Goal: Transaction & Acquisition: Purchase product/service

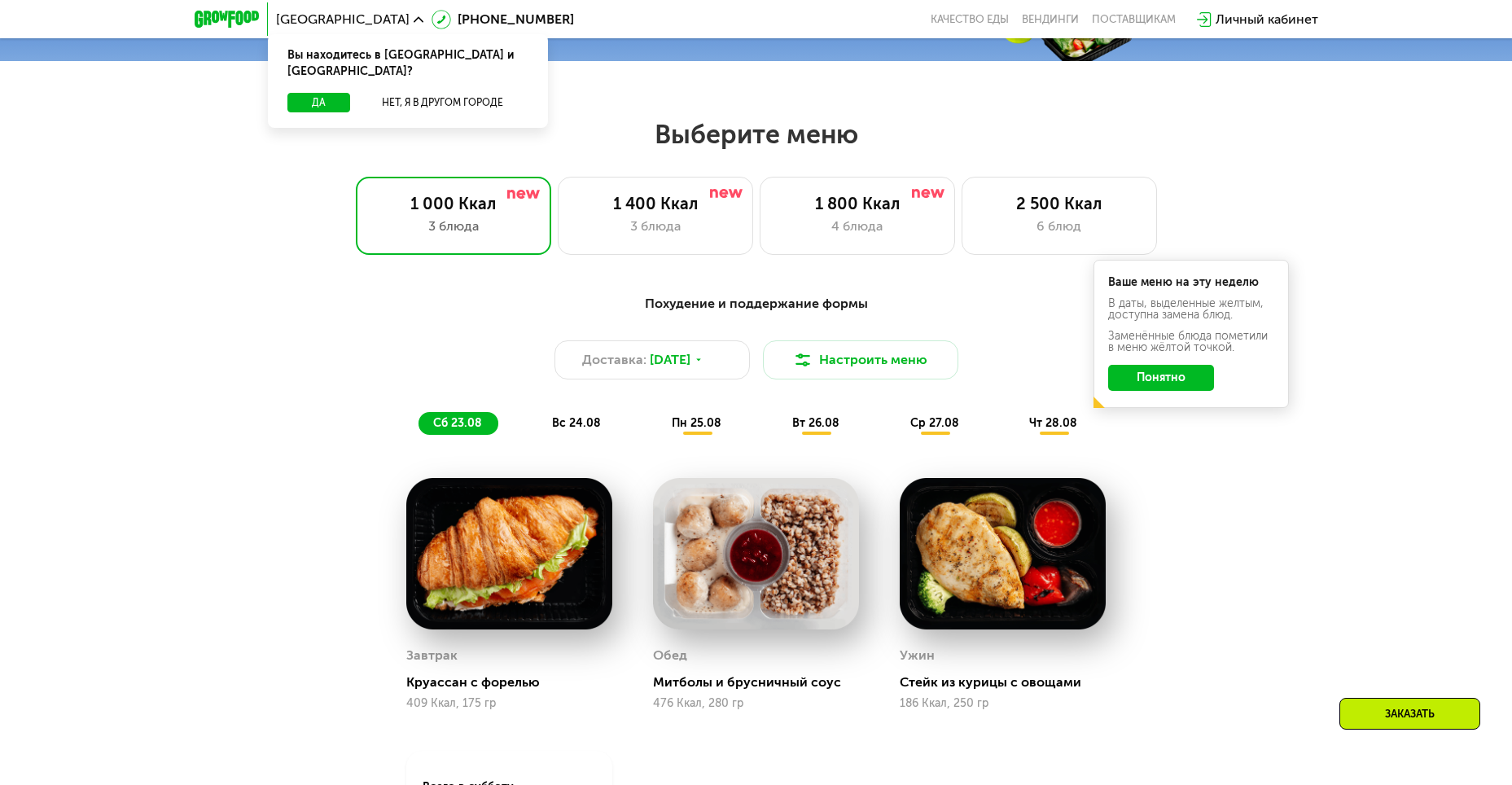
scroll to position [815, 0]
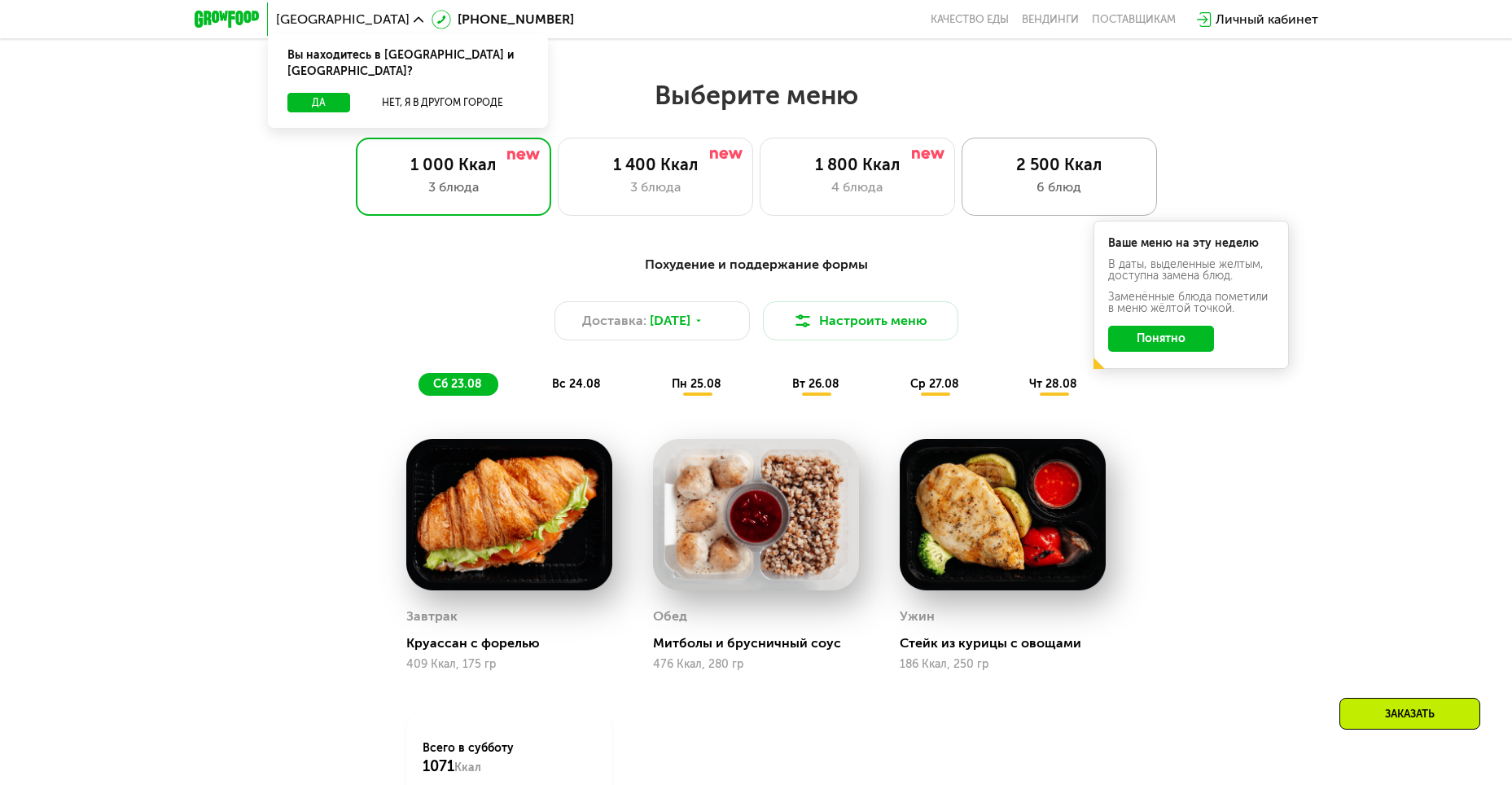
click at [1026, 197] on div "6 блюд" at bounding box center [1060, 187] width 161 height 19
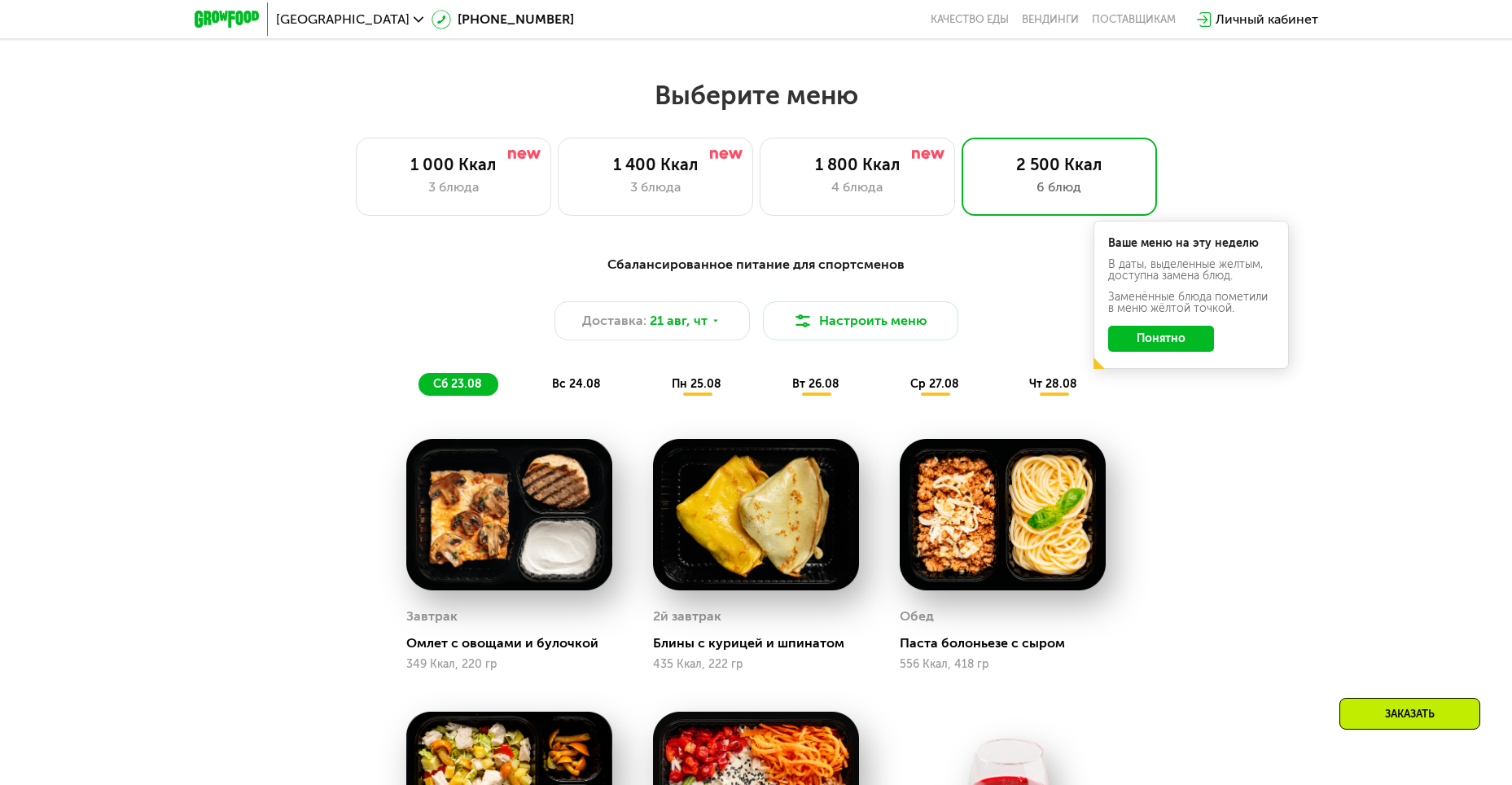
click at [1156, 347] on button "Понятно" at bounding box center [1160, 339] width 105 height 26
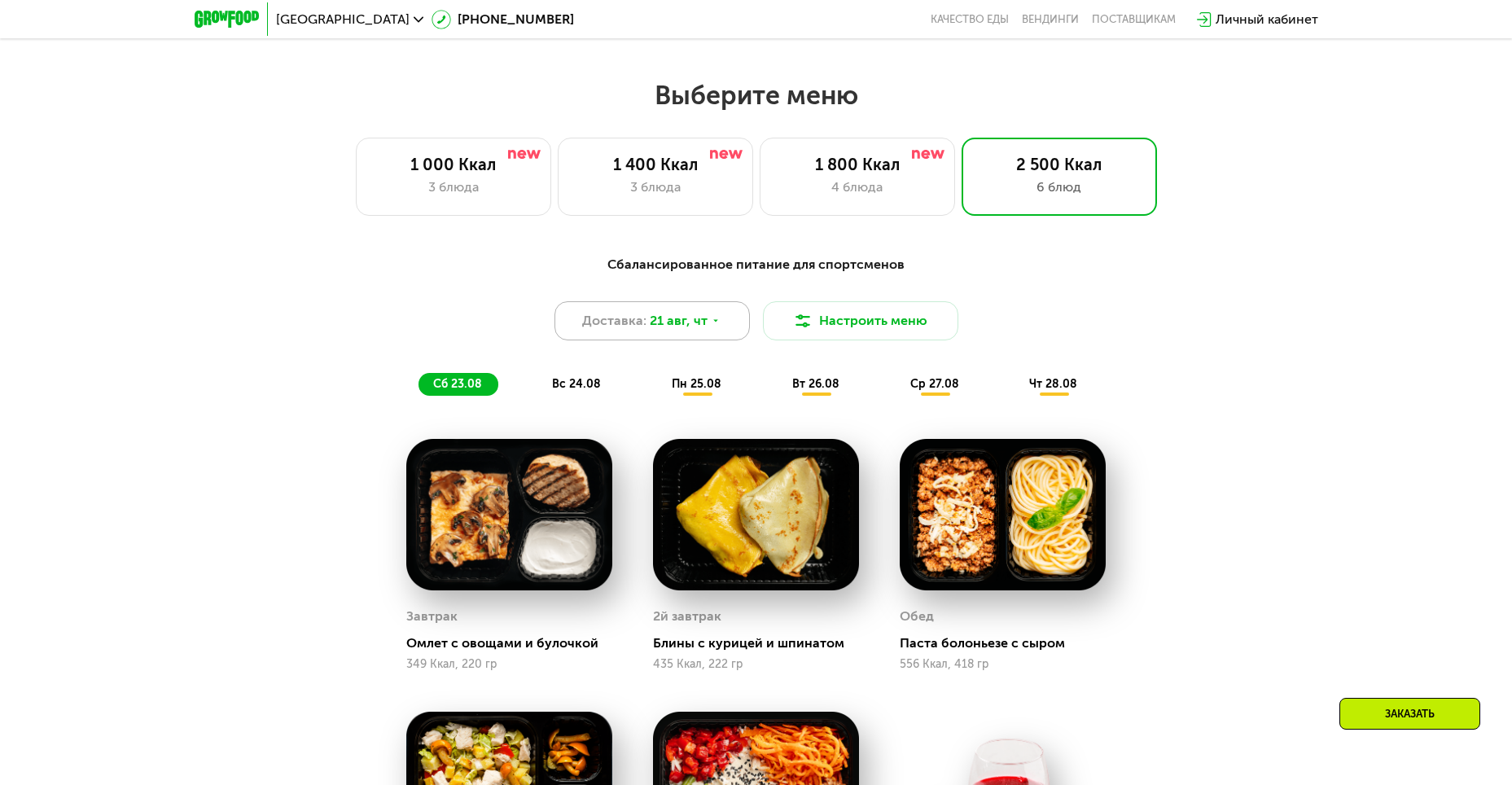
click at [723, 334] on div "Доставка: [DATE]" at bounding box center [651, 321] width 195 height 39
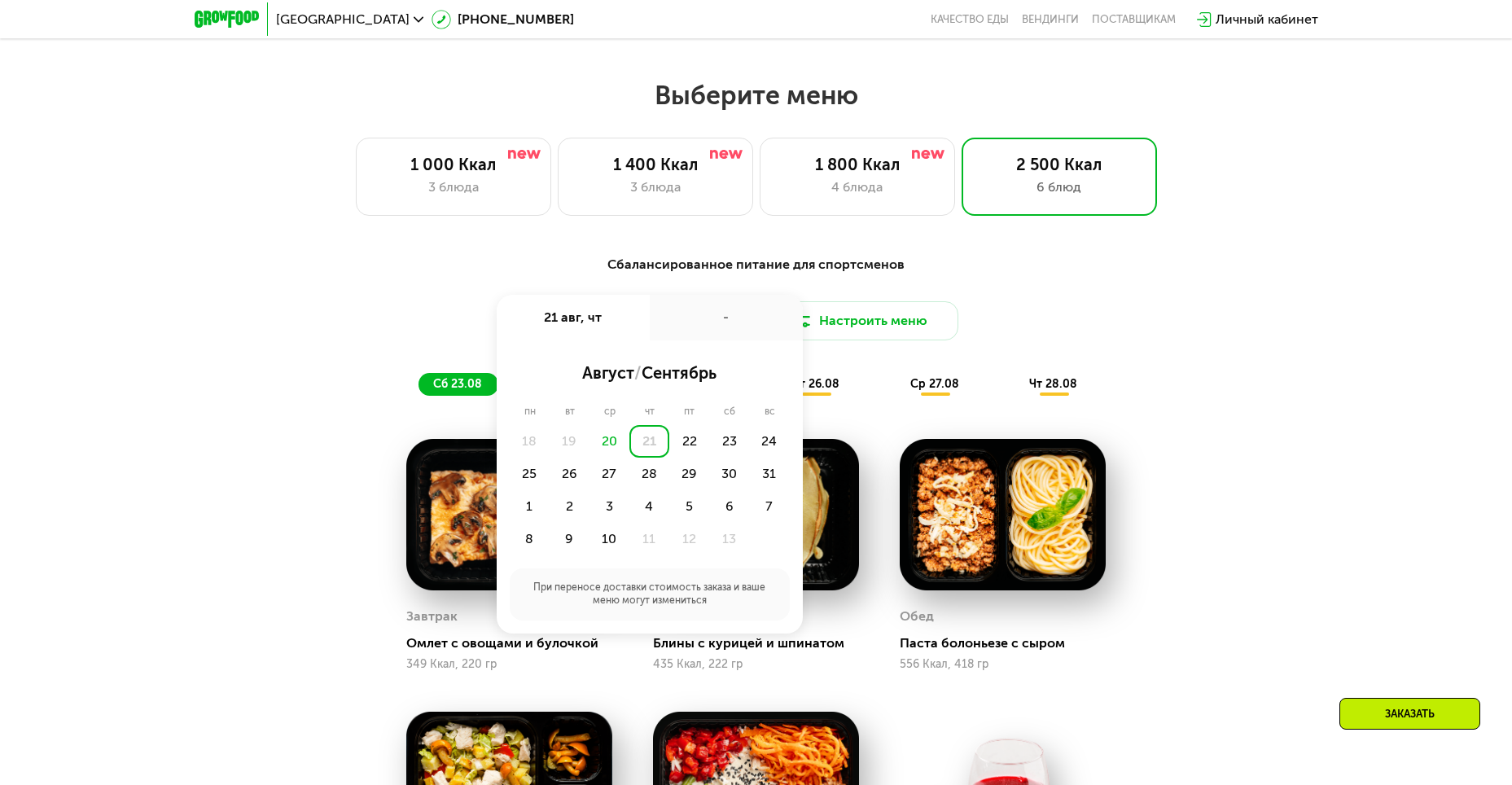
click at [723, 334] on div "-" at bounding box center [725, 317] width 153 height 45
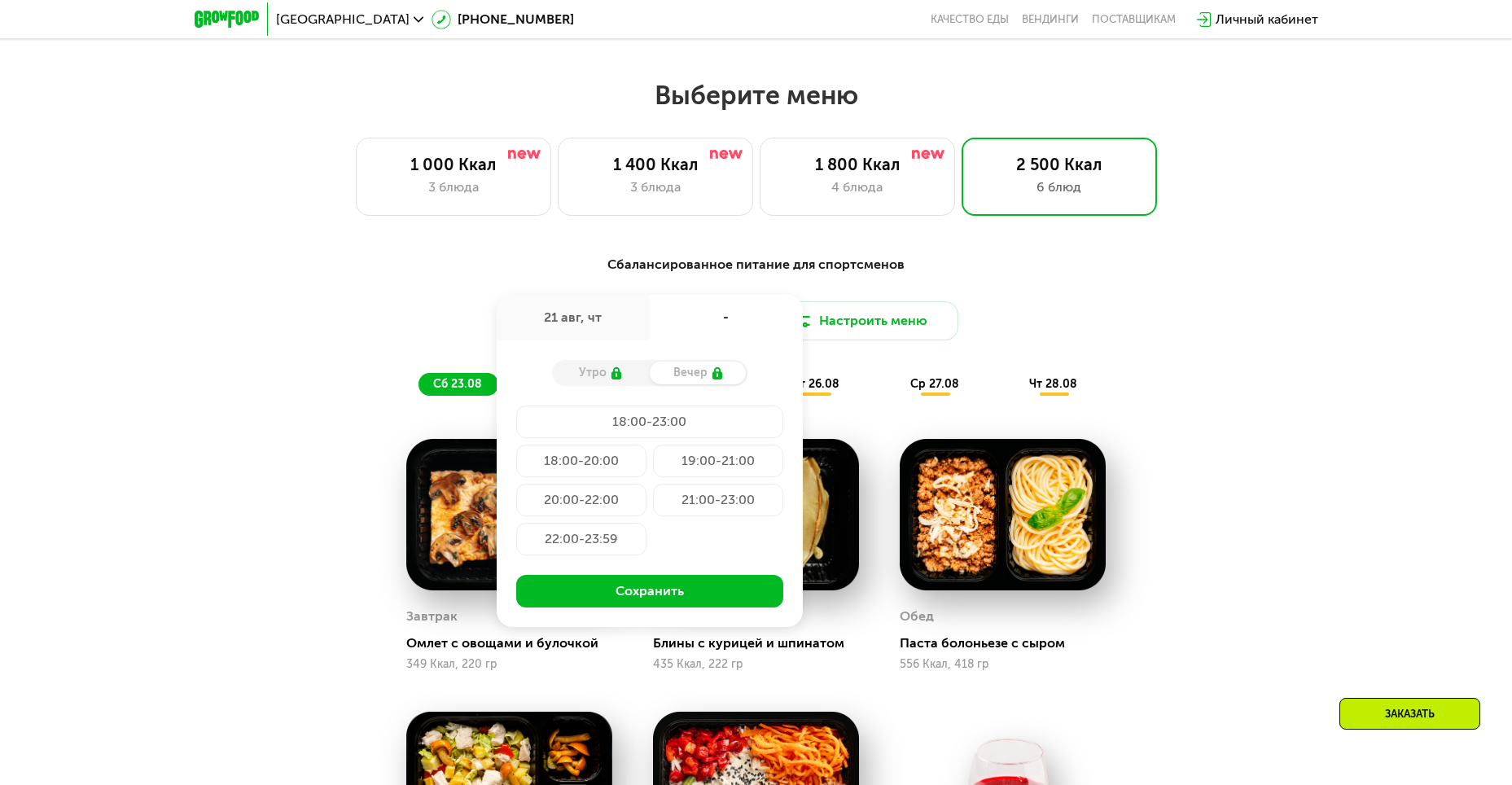
click at [1196, 335] on div "Доставка: [DATE] авг, чт - Утро Вечер 18:00-23:00 18:00-20:00 19:00-21:00 20:00…" at bounding box center [756, 321] width 964 height 39
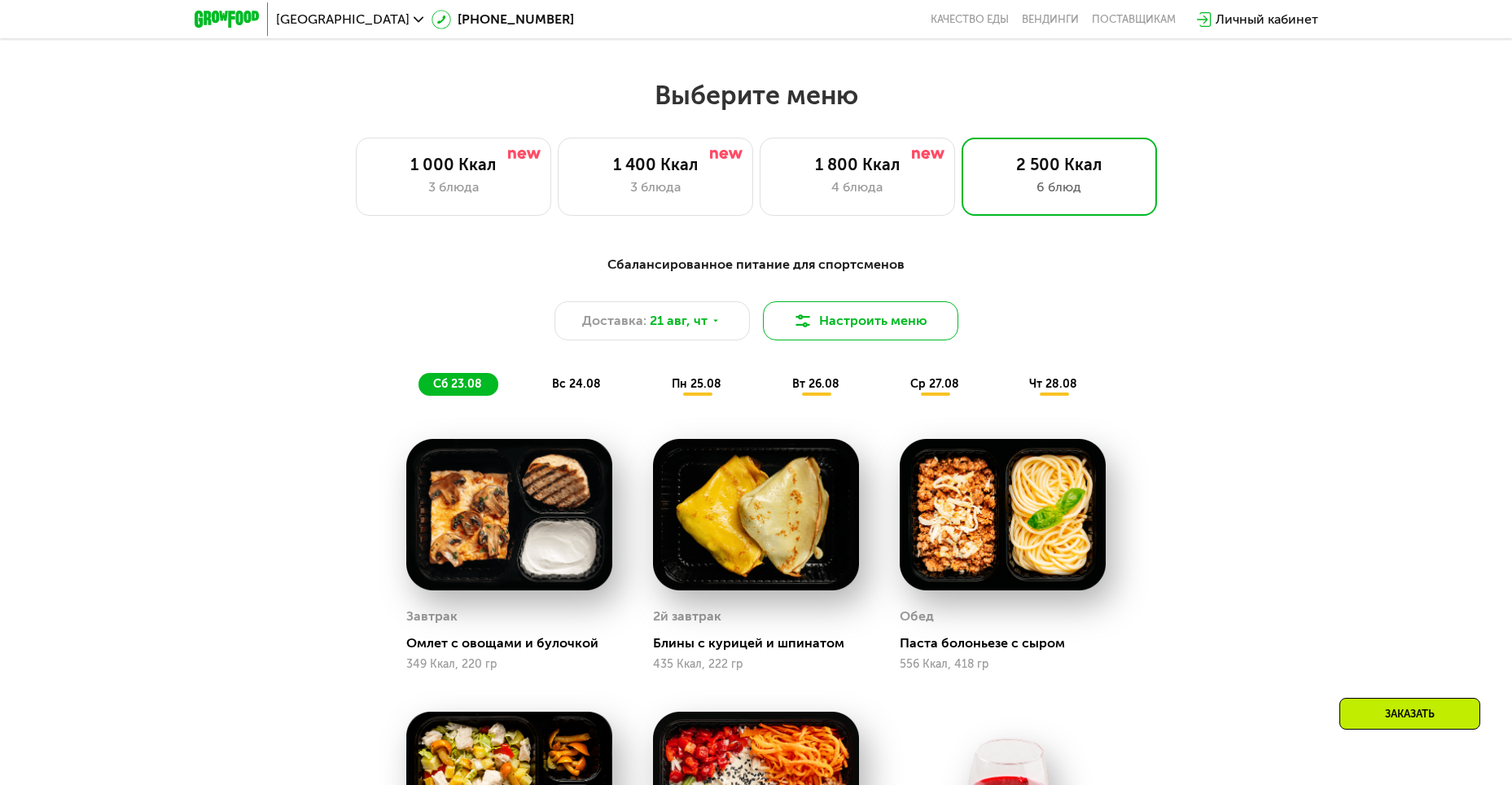
click at [878, 329] on button "Настроить меню" at bounding box center [860, 321] width 195 height 39
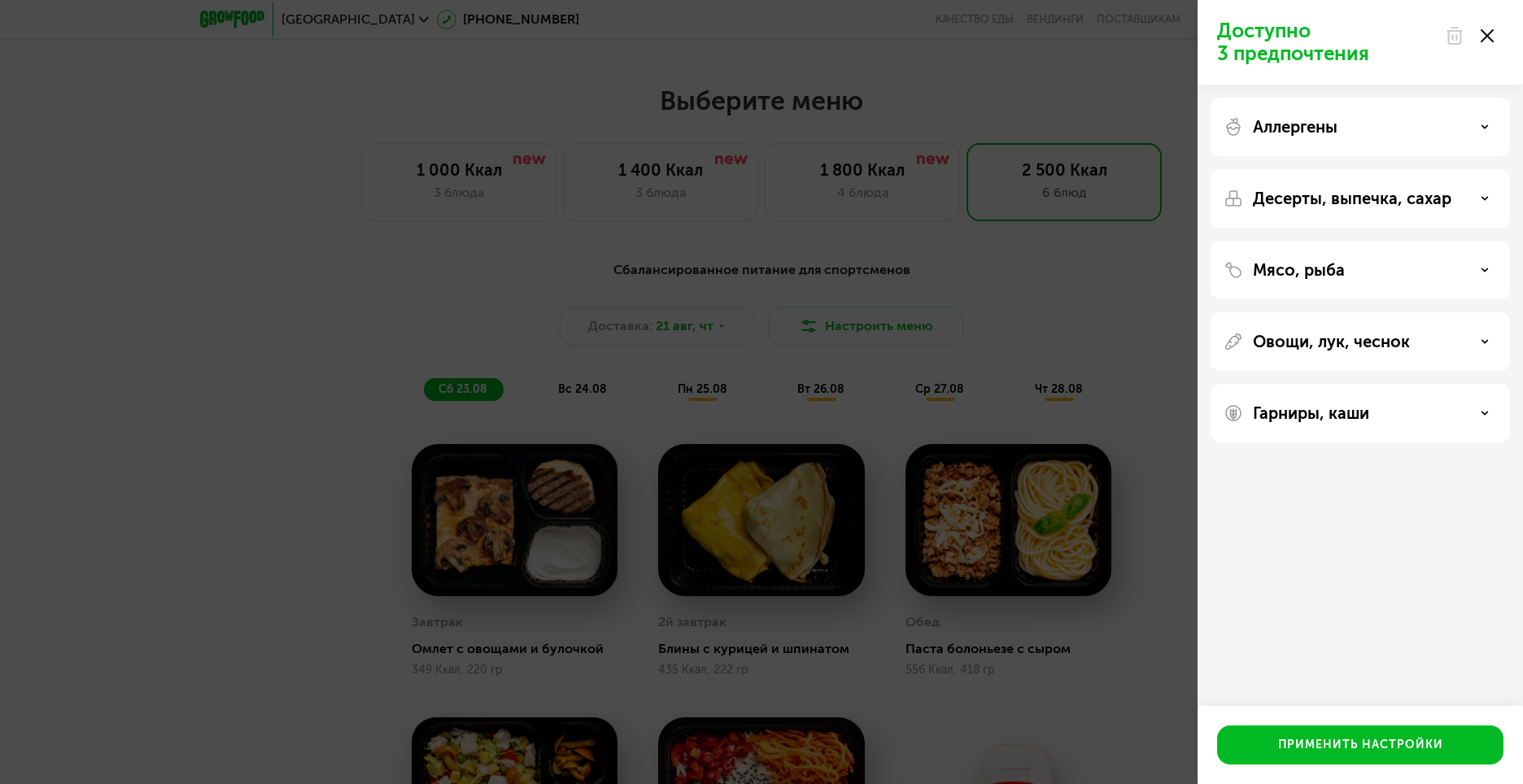
click at [1414, 240] on div "Десерты, выпечка, сахар" at bounding box center [1360, 269] width 300 height 58
click at [1493, 205] on div "Десерты, выпечка, сахар" at bounding box center [1360, 198] width 274 height 19
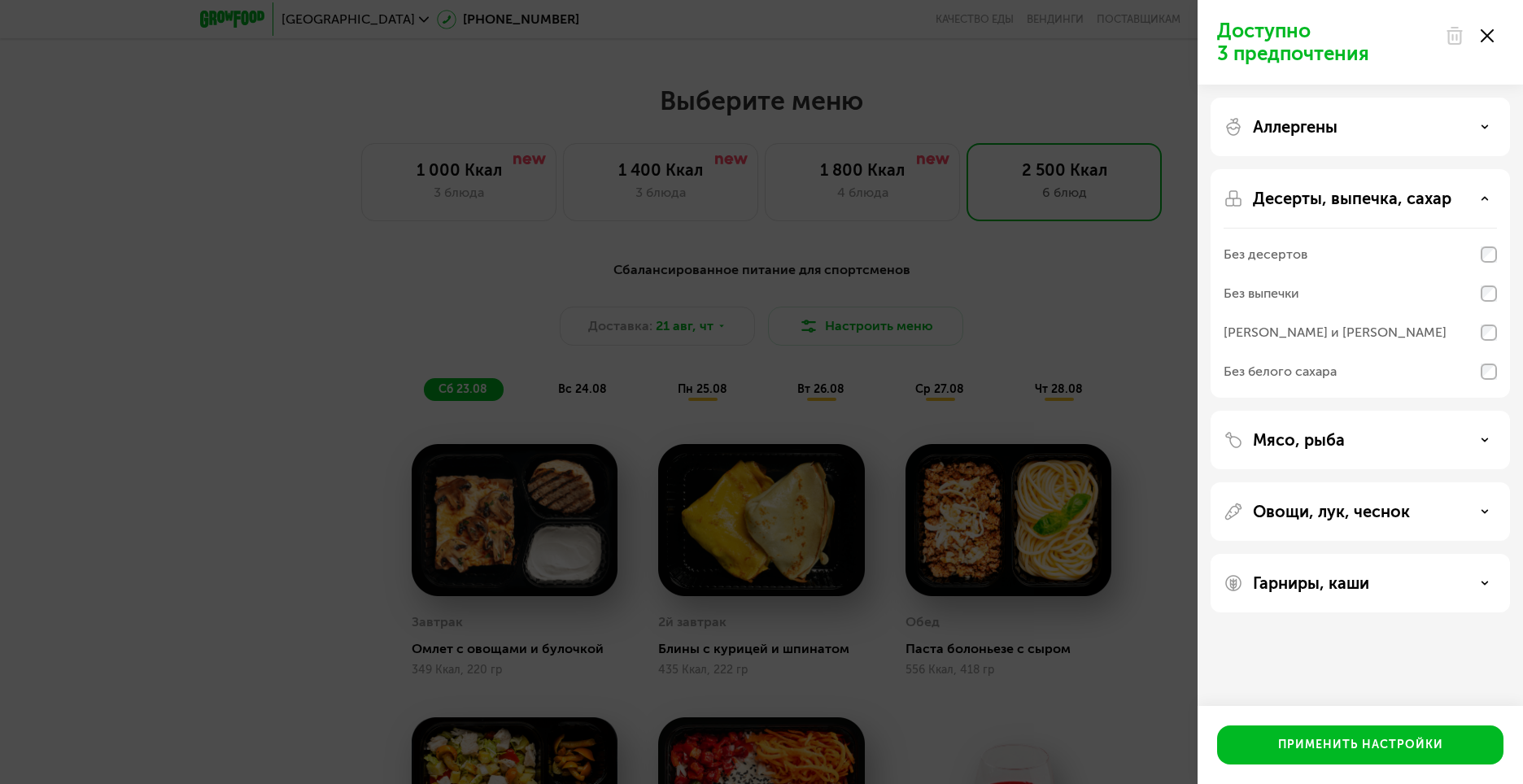
click at [1493, 205] on div "Десерты, выпечка, сахар" at bounding box center [1360, 198] width 274 height 19
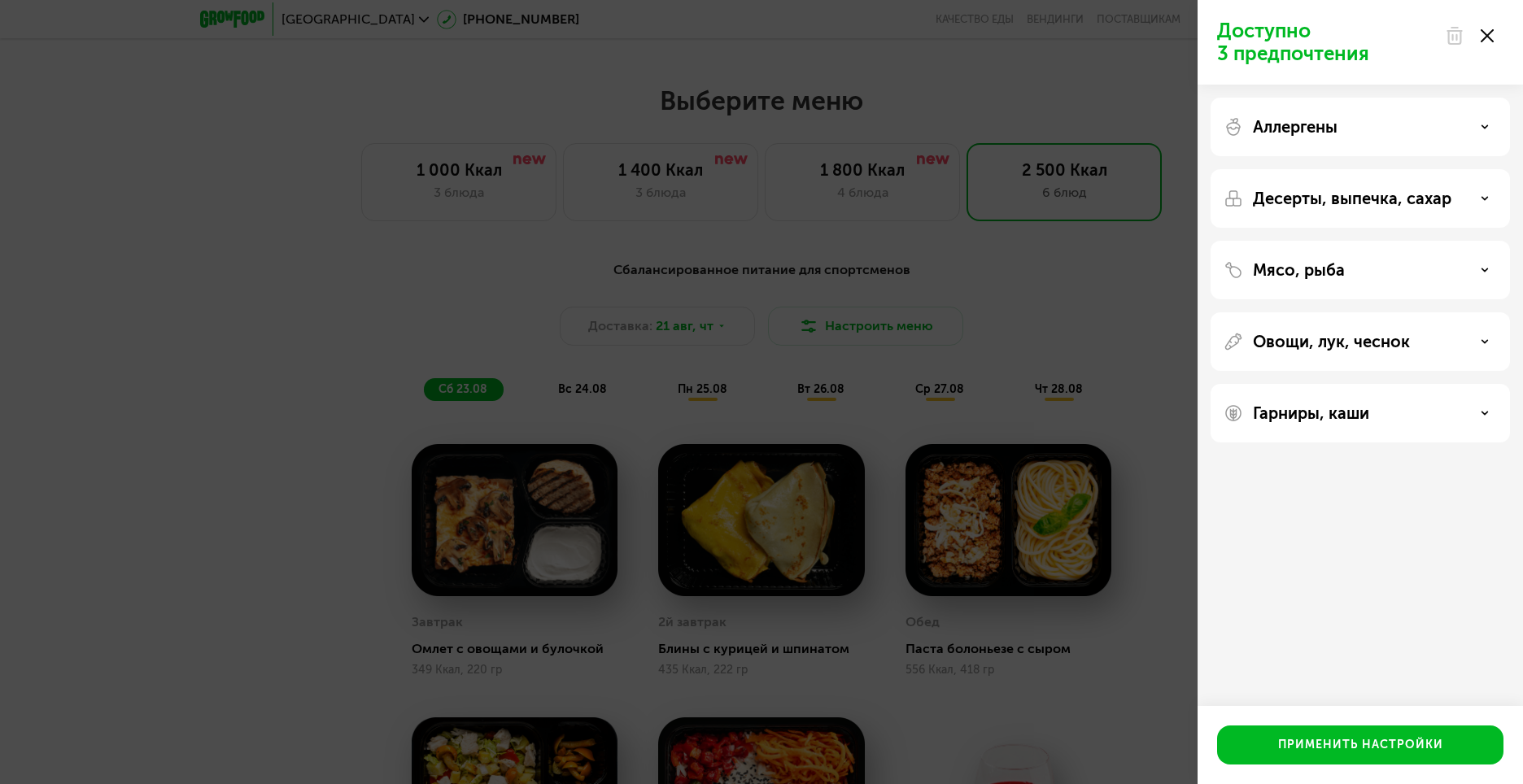
click at [1481, 169] on div "Аллергены" at bounding box center [1360, 198] width 300 height 58
click at [1475, 169] on div "Аллергены" at bounding box center [1360, 198] width 300 height 58
click at [1486, 125] on icon at bounding box center [1484, 127] width 8 height 8
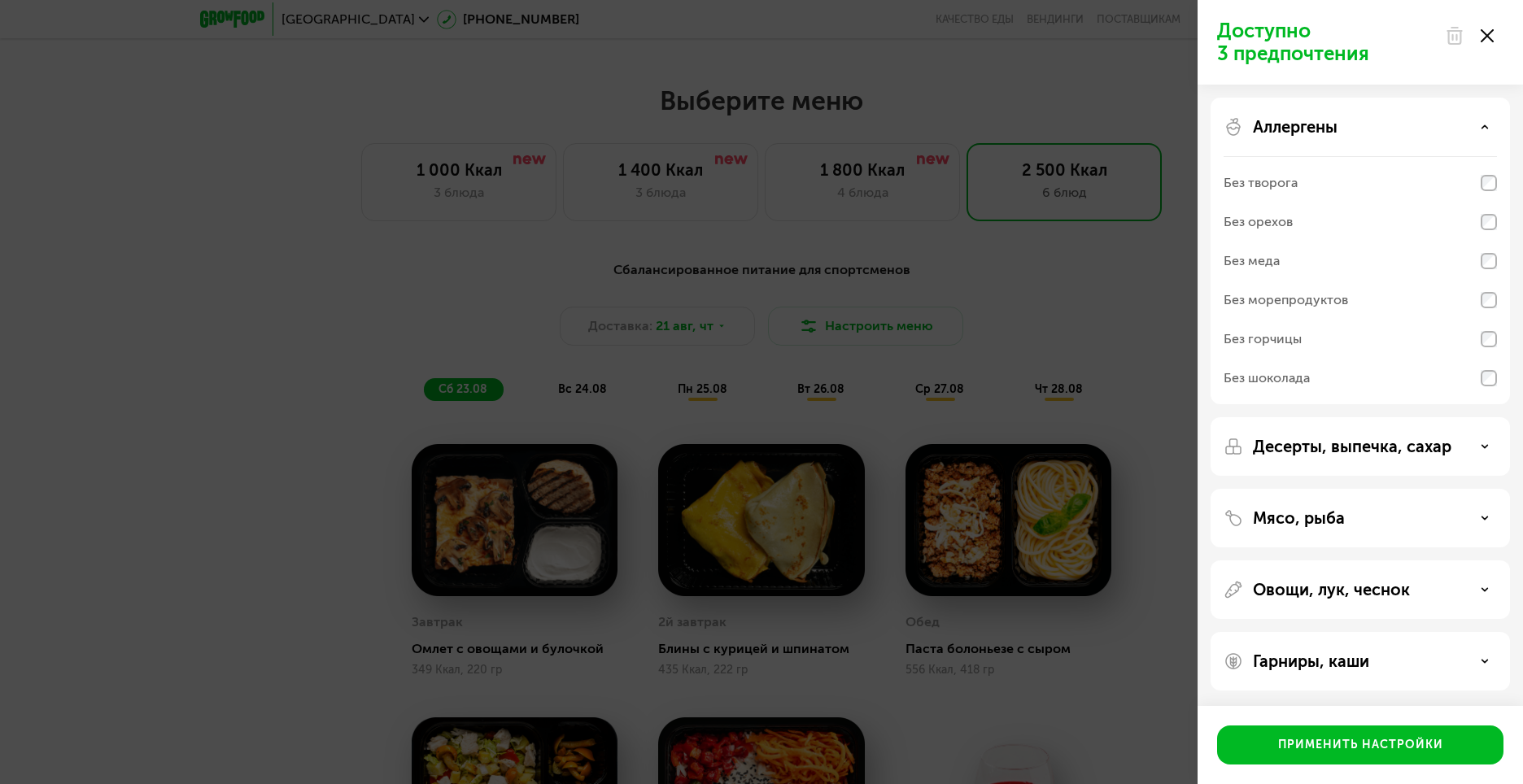
click at [1492, 135] on div "Аллергены" at bounding box center [1360, 127] width 274 height 19
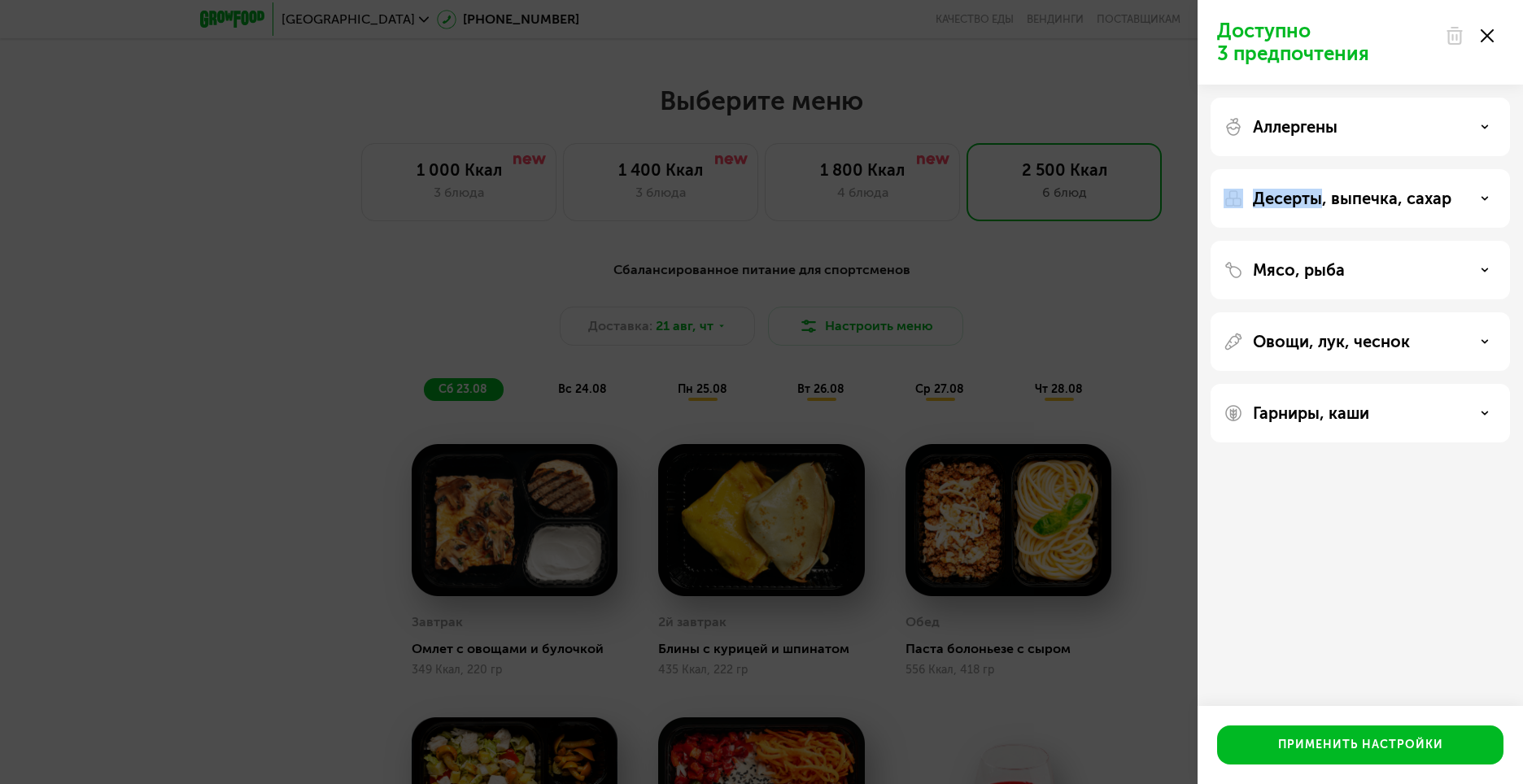
click at [1492, 135] on div "Аллергены" at bounding box center [1360, 127] width 274 height 19
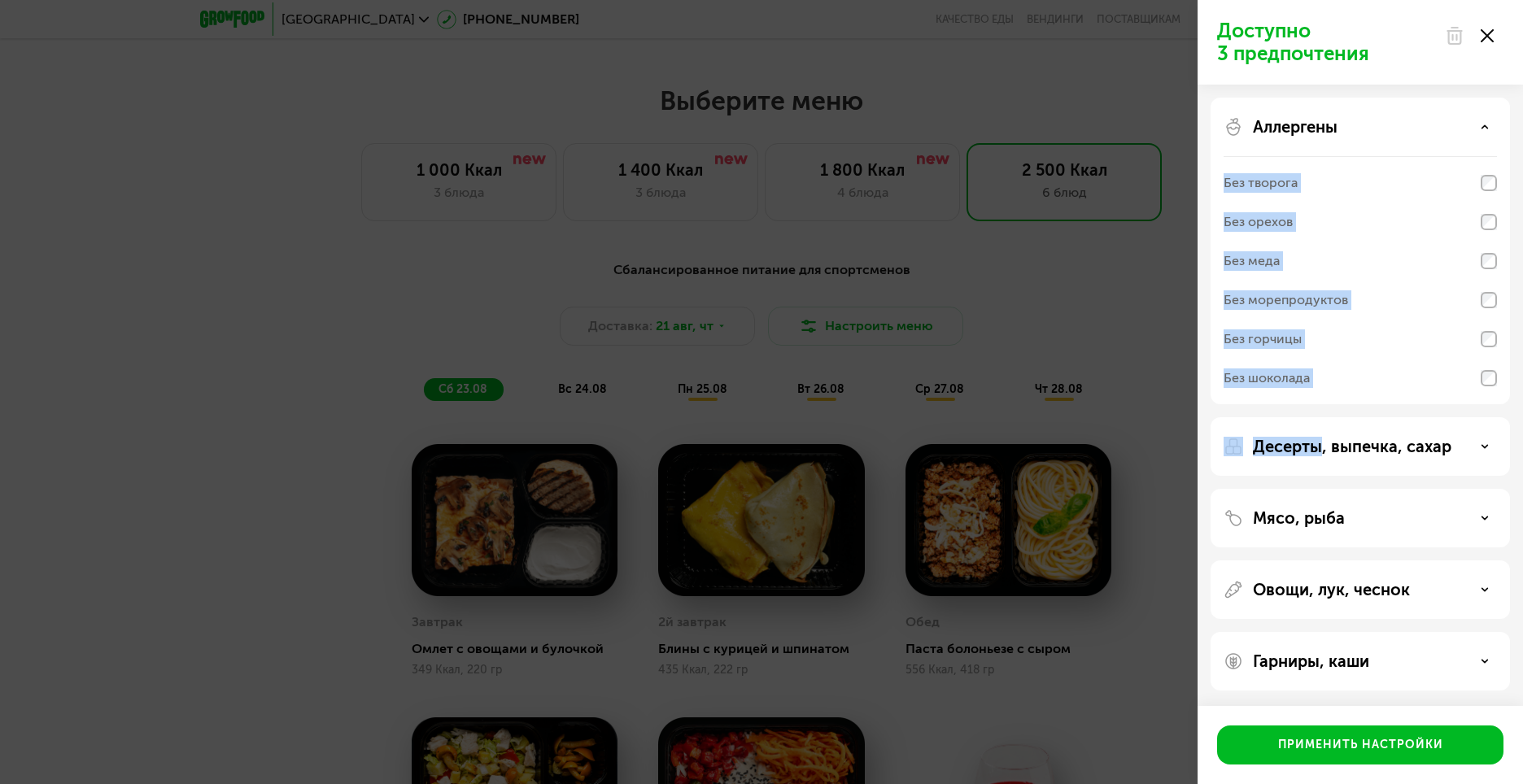
click at [1222, 415] on div "Аллергены Без творога Без орехов Без меда Без морепродуктов Без горчицы Без шок…" at bounding box center [1360, 395] width 325 height 619
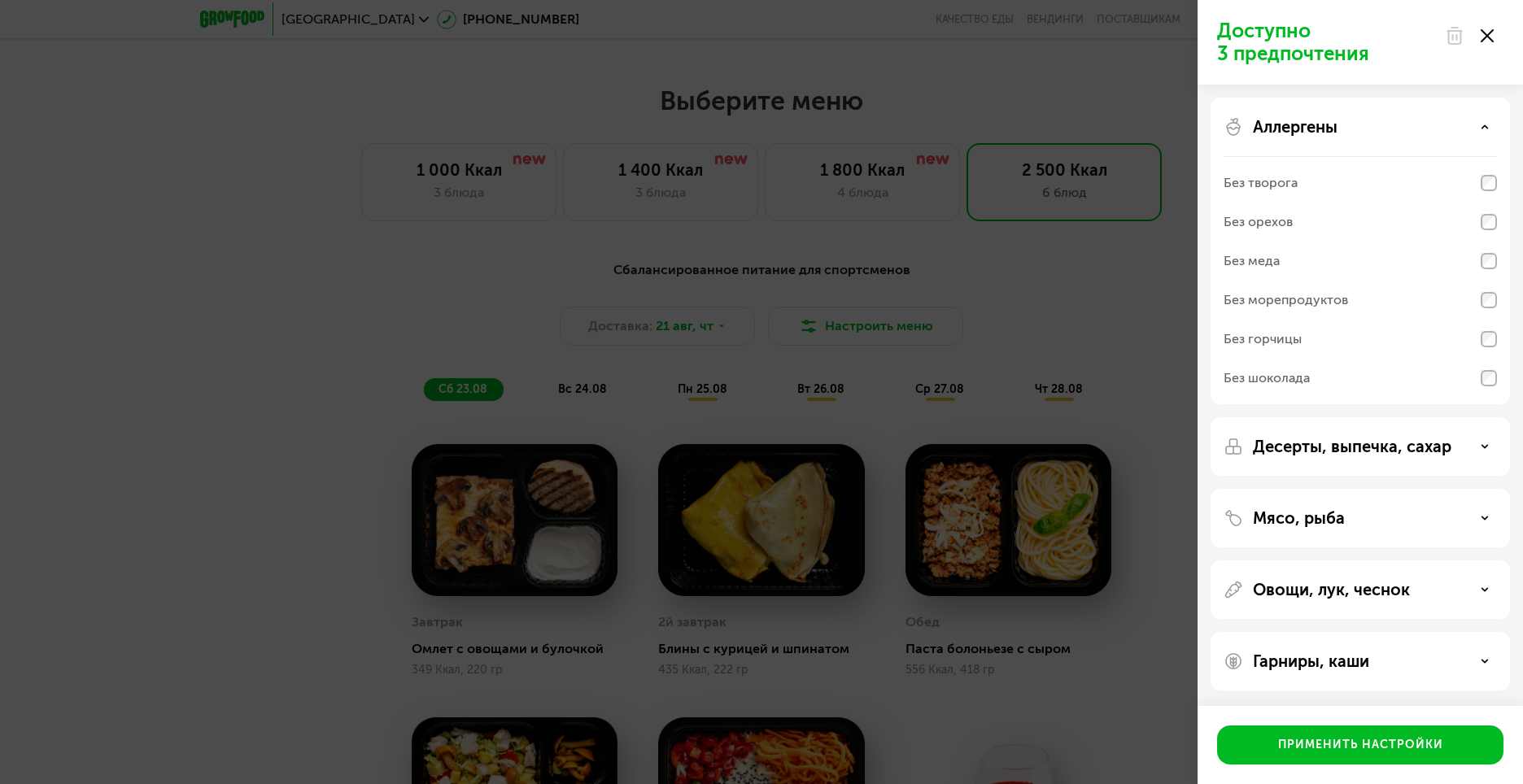
scroll to position [1, 0]
click at [1408, 521] on div "Мясо, рыба" at bounding box center [1360, 517] width 274 height 19
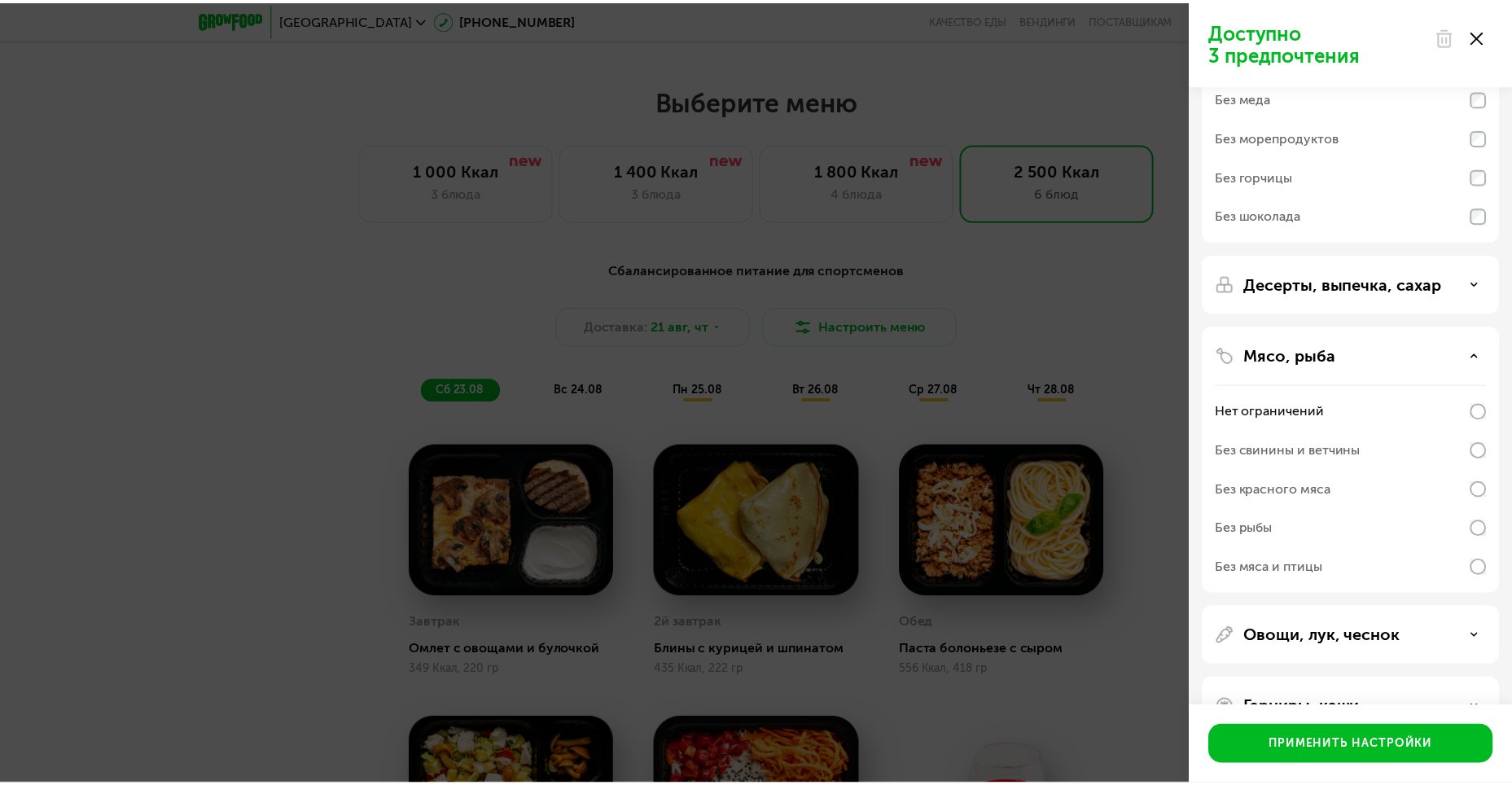
scroll to position [210, 0]
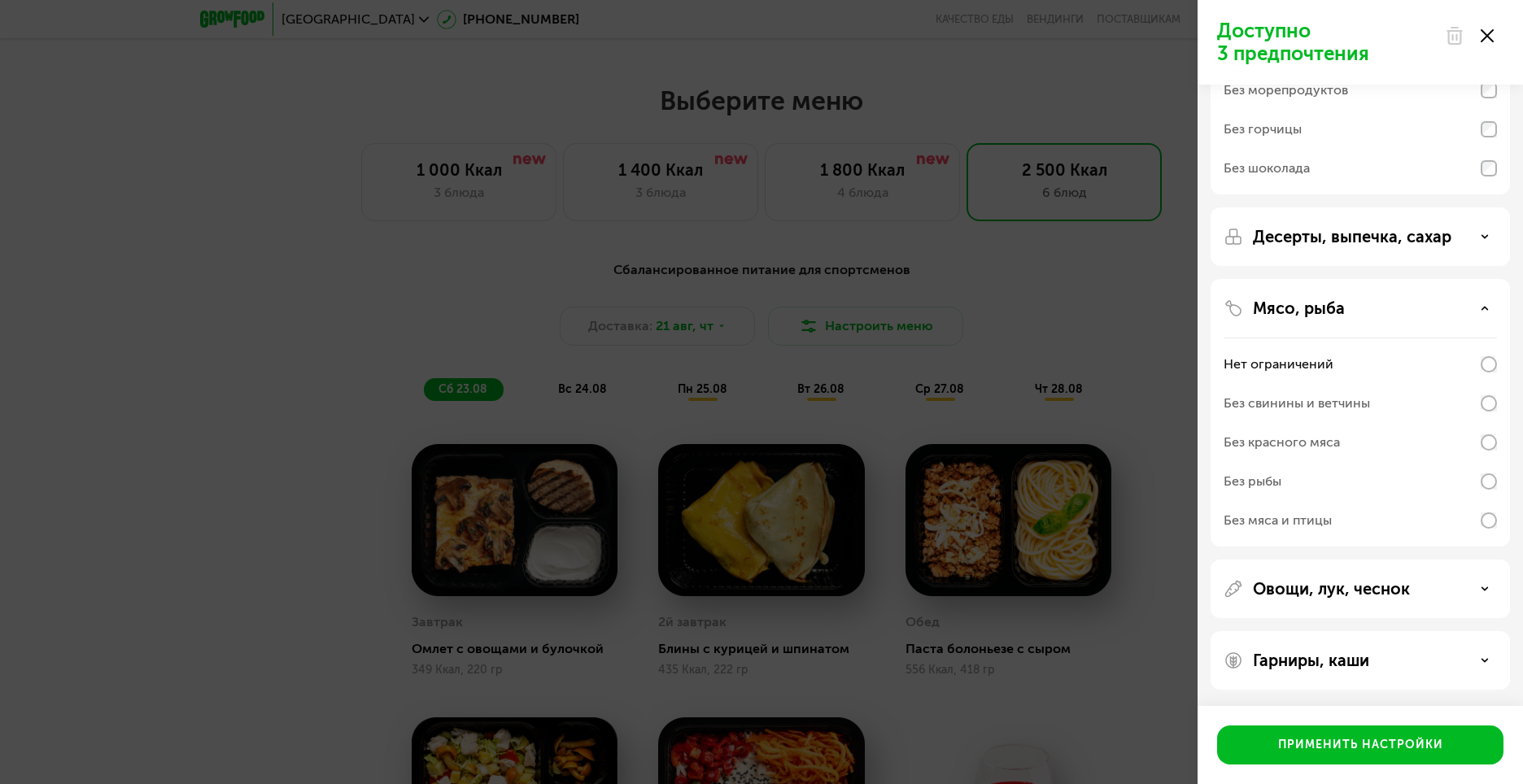
click at [1489, 40] on icon at bounding box center [1487, 36] width 13 height 13
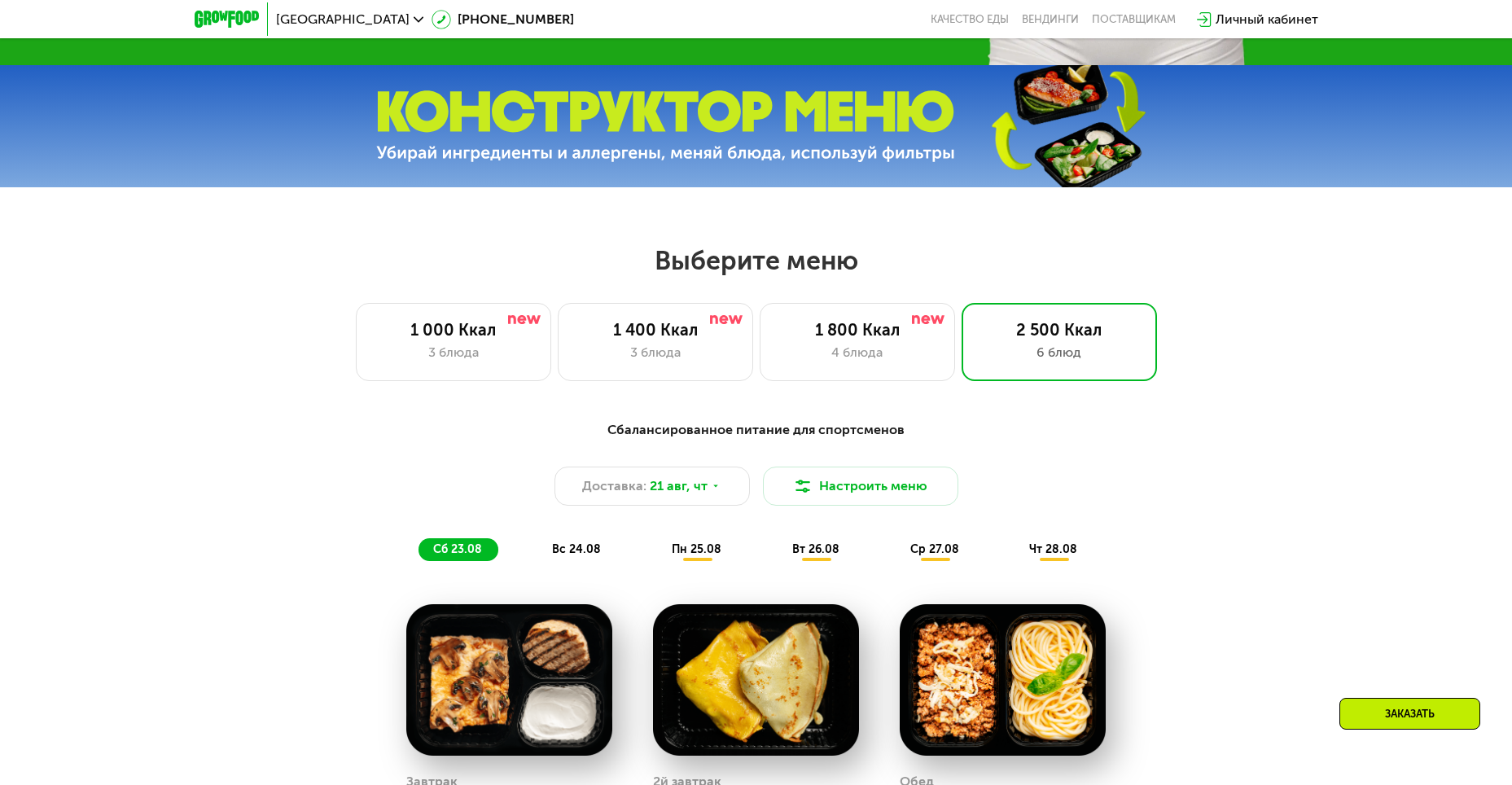
scroll to position [815, 0]
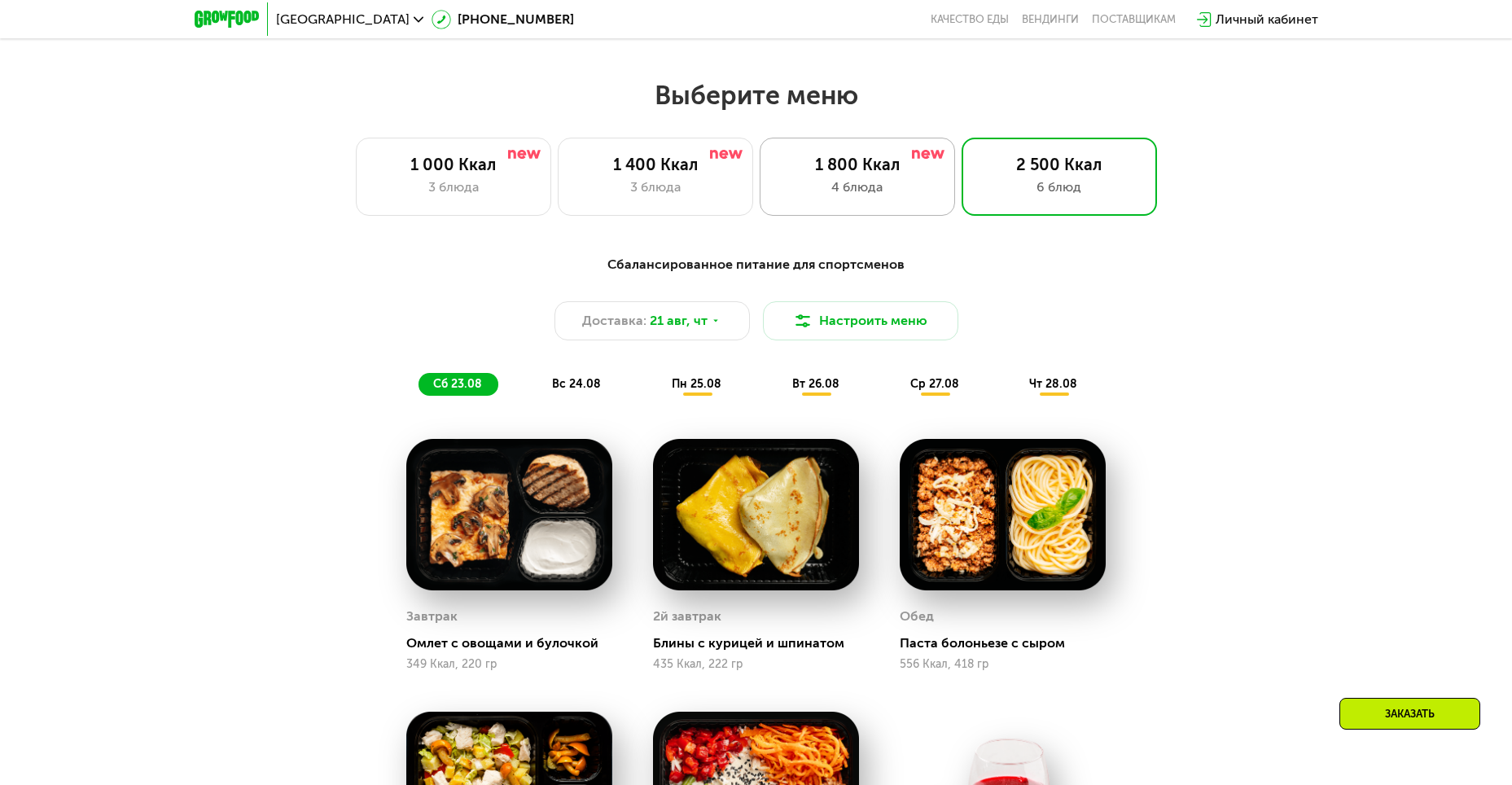
click at [921, 193] on div "4 блюда" at bounding box center [857, 187] width 161 height 19
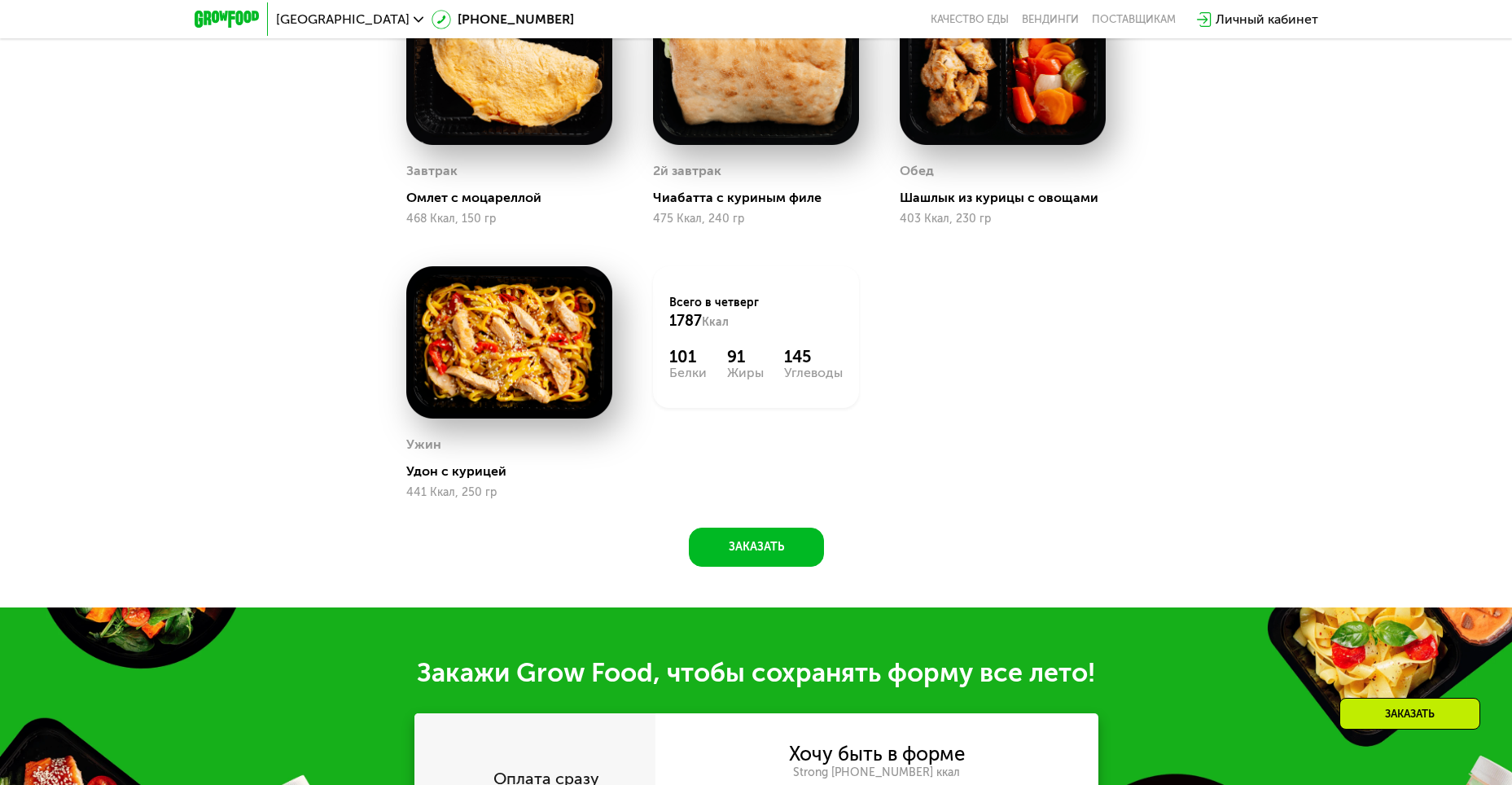
scroll to position [1385, 0]
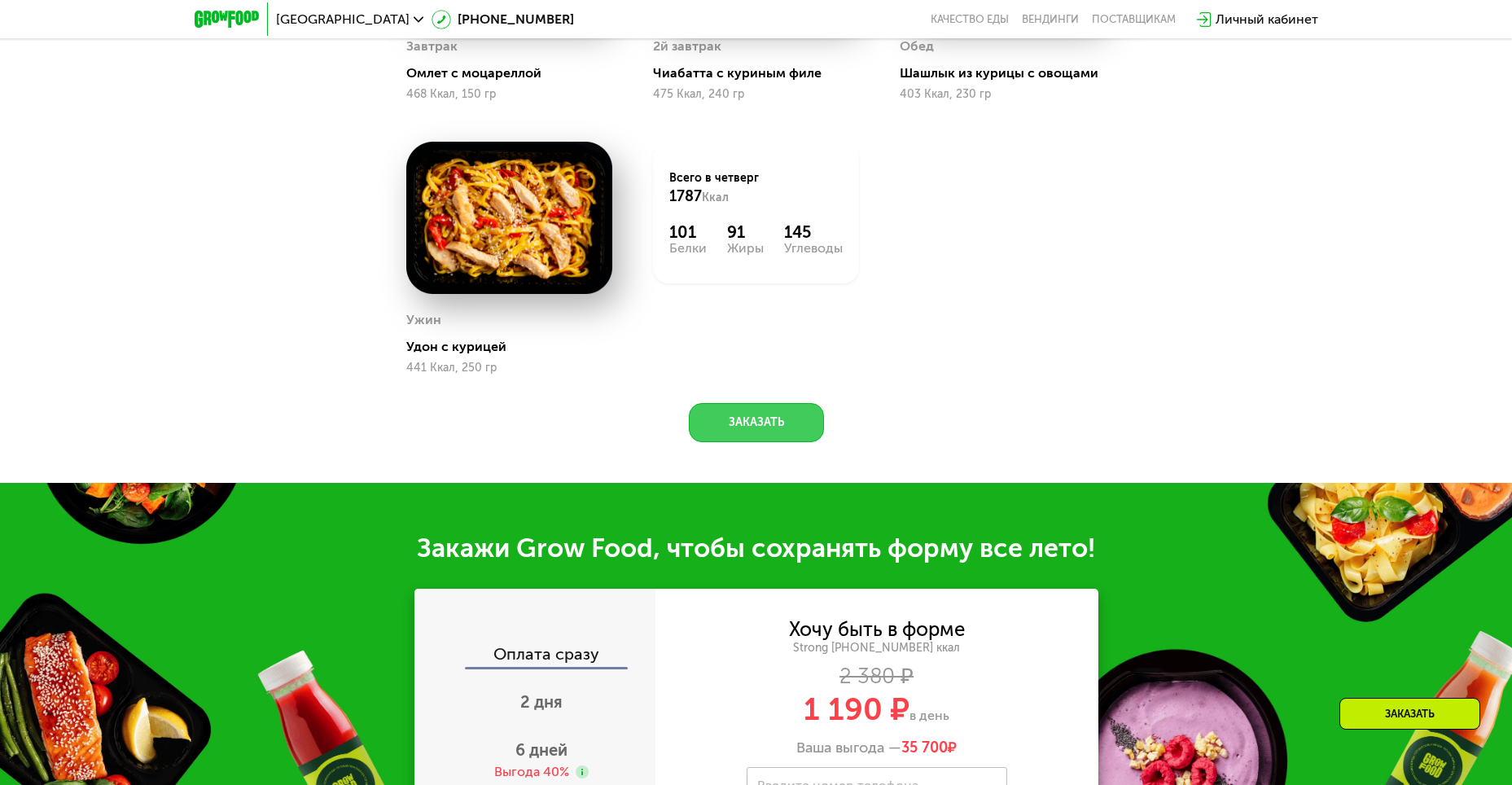
click at [803, 417] on button "Заказать" at bounding box center [756, 423] width 135 height 39
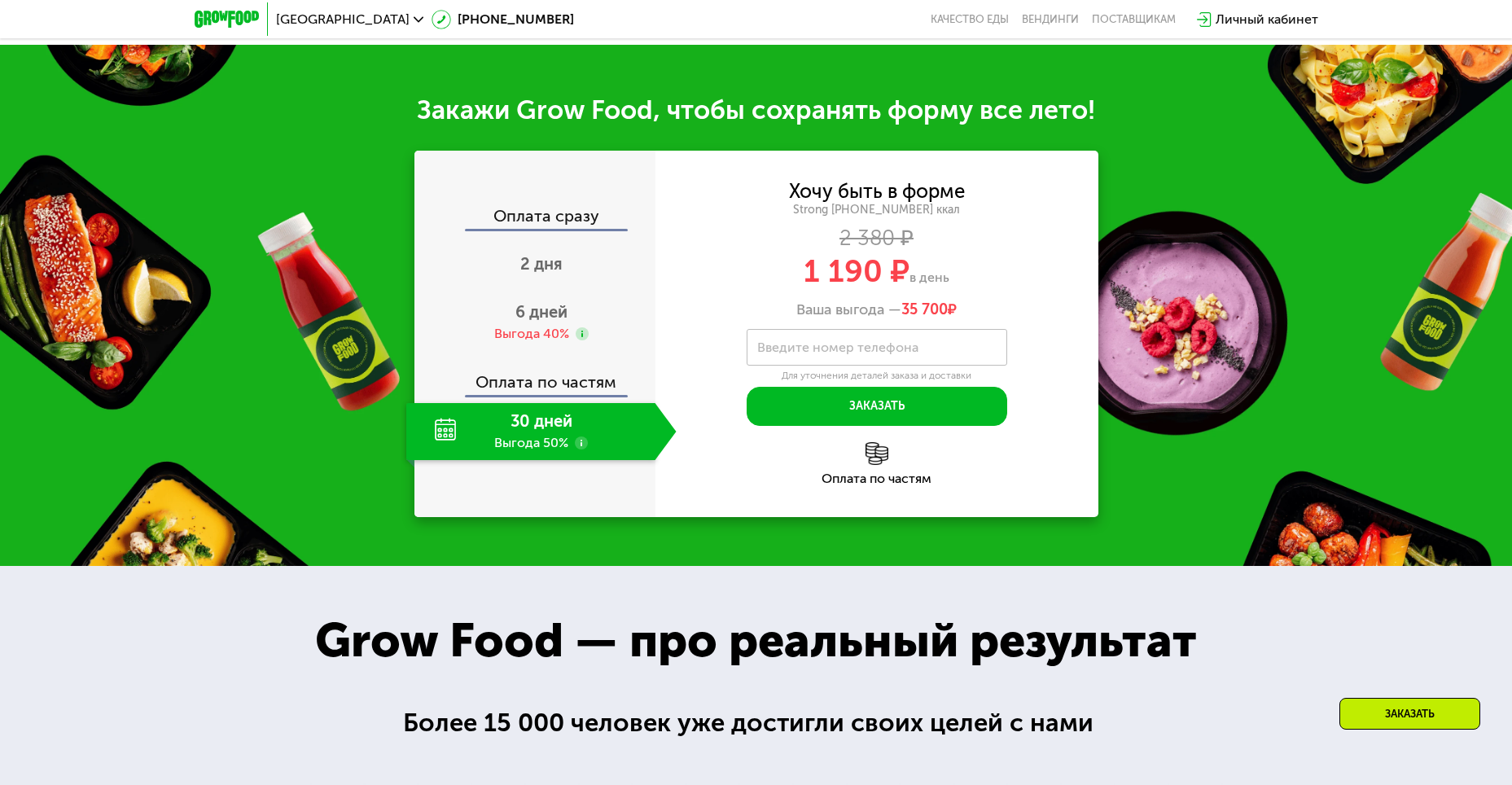
scroll to position [1874, 0]
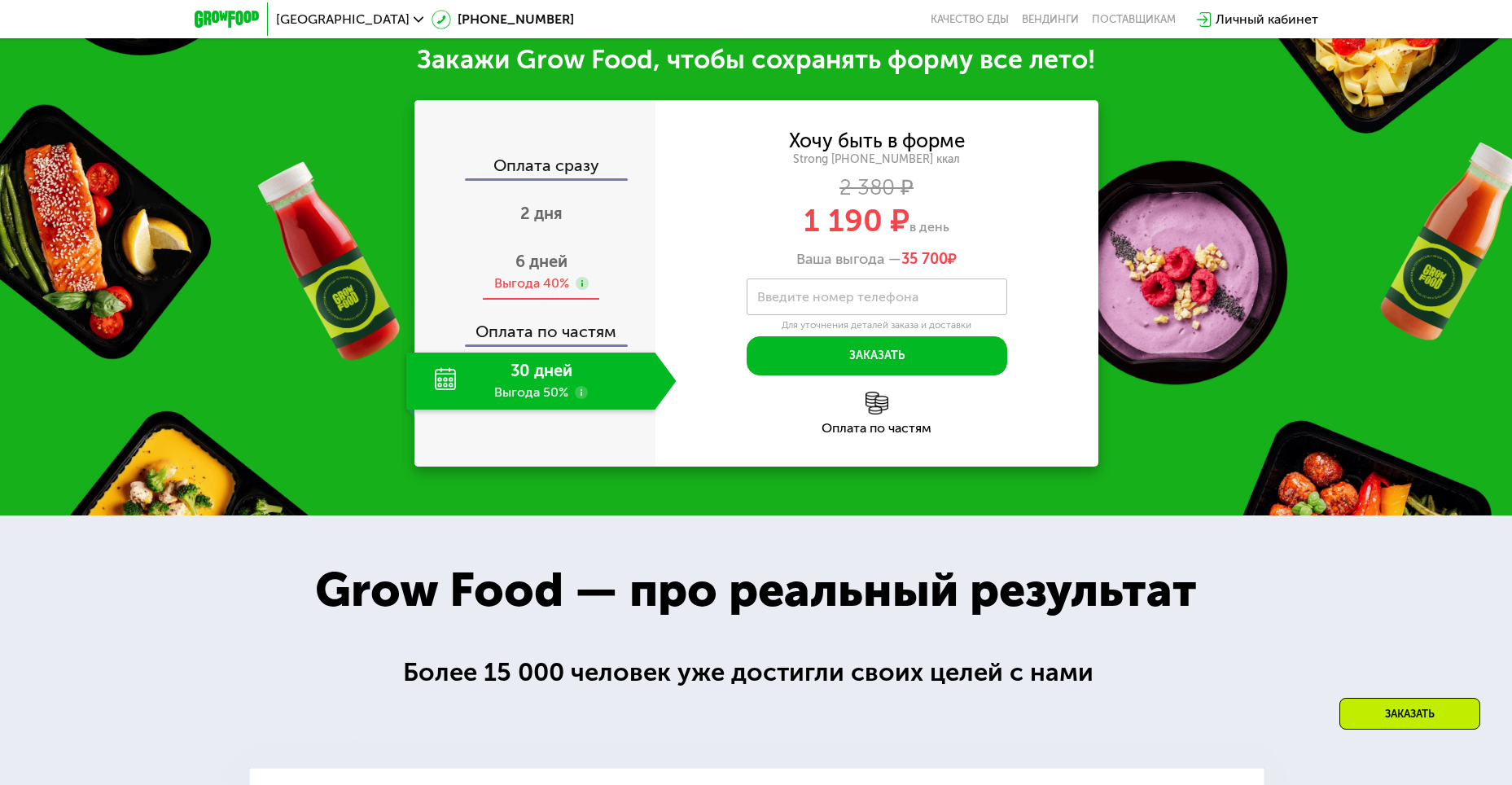
click at [518, 288] on div "Выгода 40%" at bounding box center [531, 282] width 75 height 18
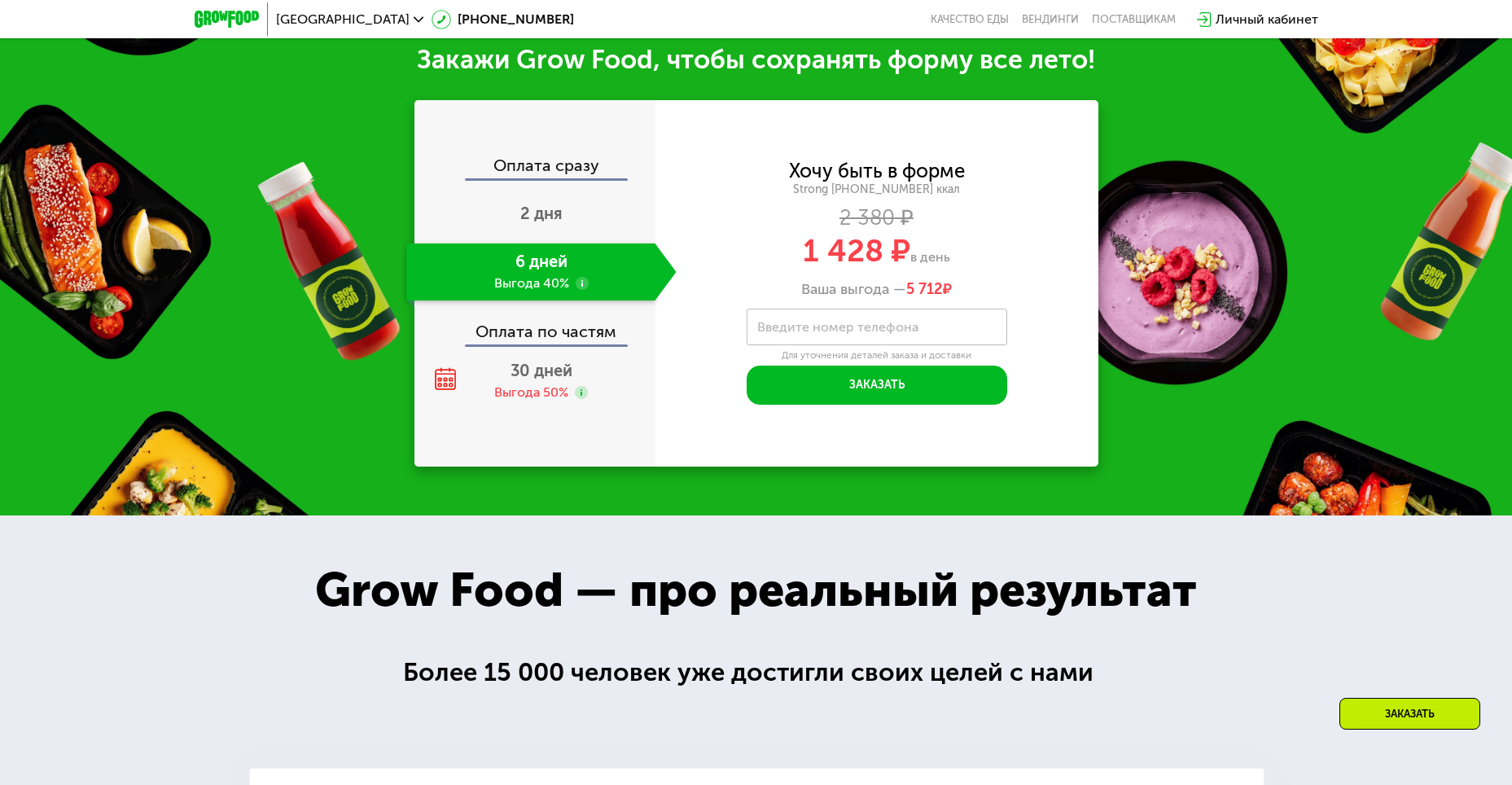
click at [552, 339] on div "Оплата по частям" at bounding box center [536, 326] width 240 height 37
click at [556, 391] on div "Выгода 50%" at bounding box center [531, 392] width 74 height 18
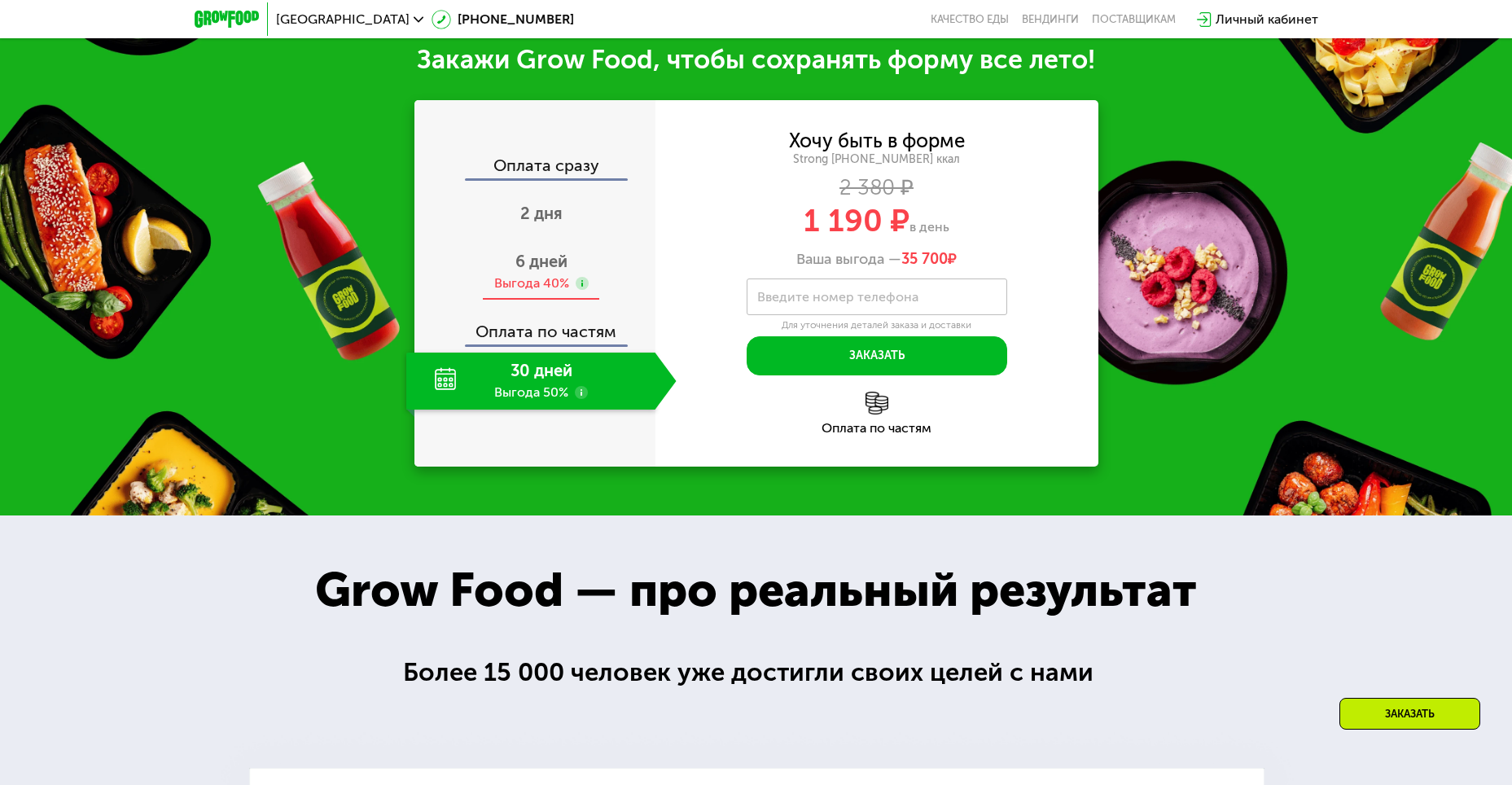
click at [552, 267] on span "6 дней" at bounding box center [541, 261] width 52 height 19
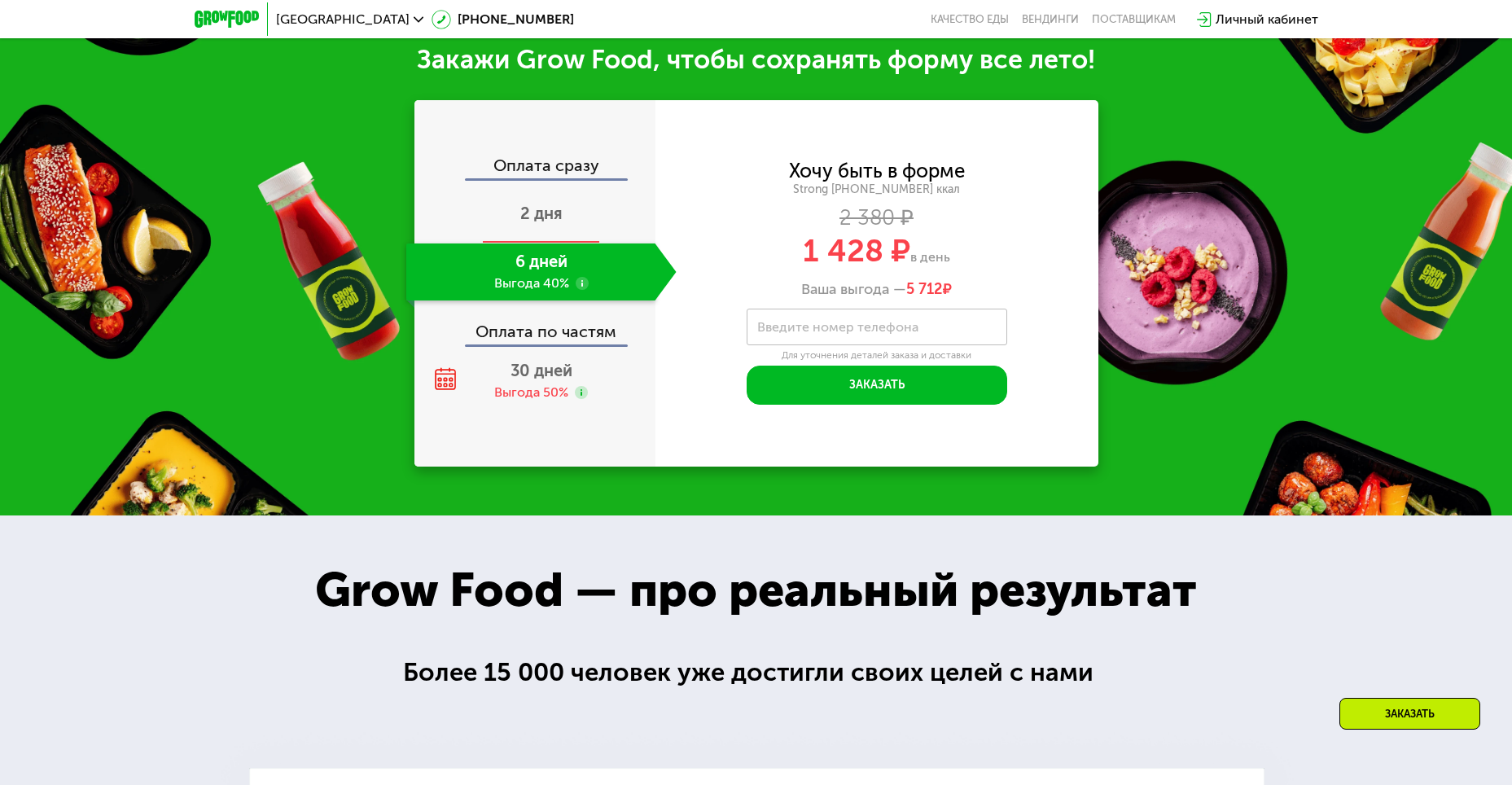
click at [552, 236] on div "2 дня" at bounding box center [541, 215] width 270 height 57
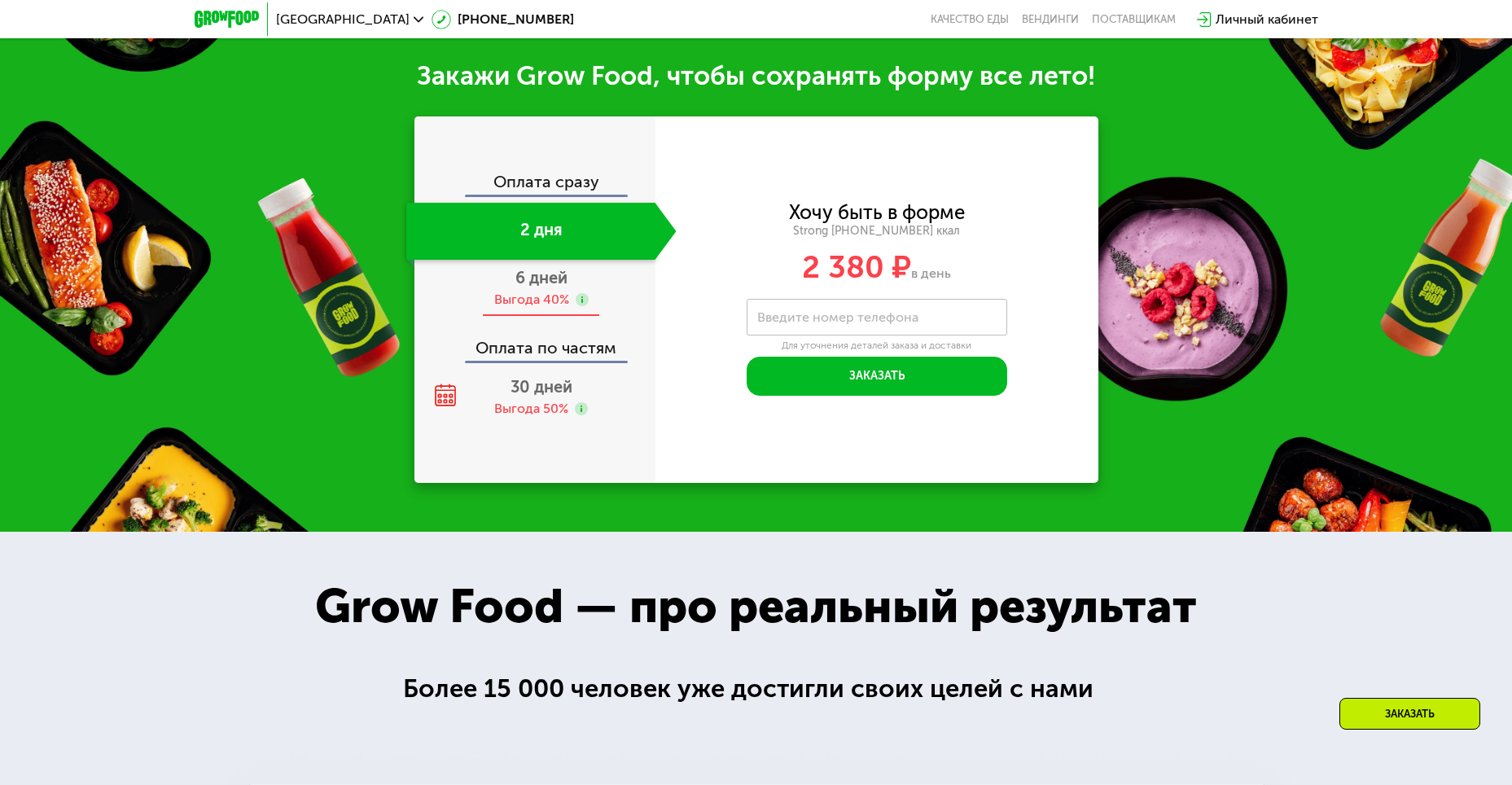
click at [546, 291] on div "Выгода 40%" at bounding box center [531, 299] width 75 height 18
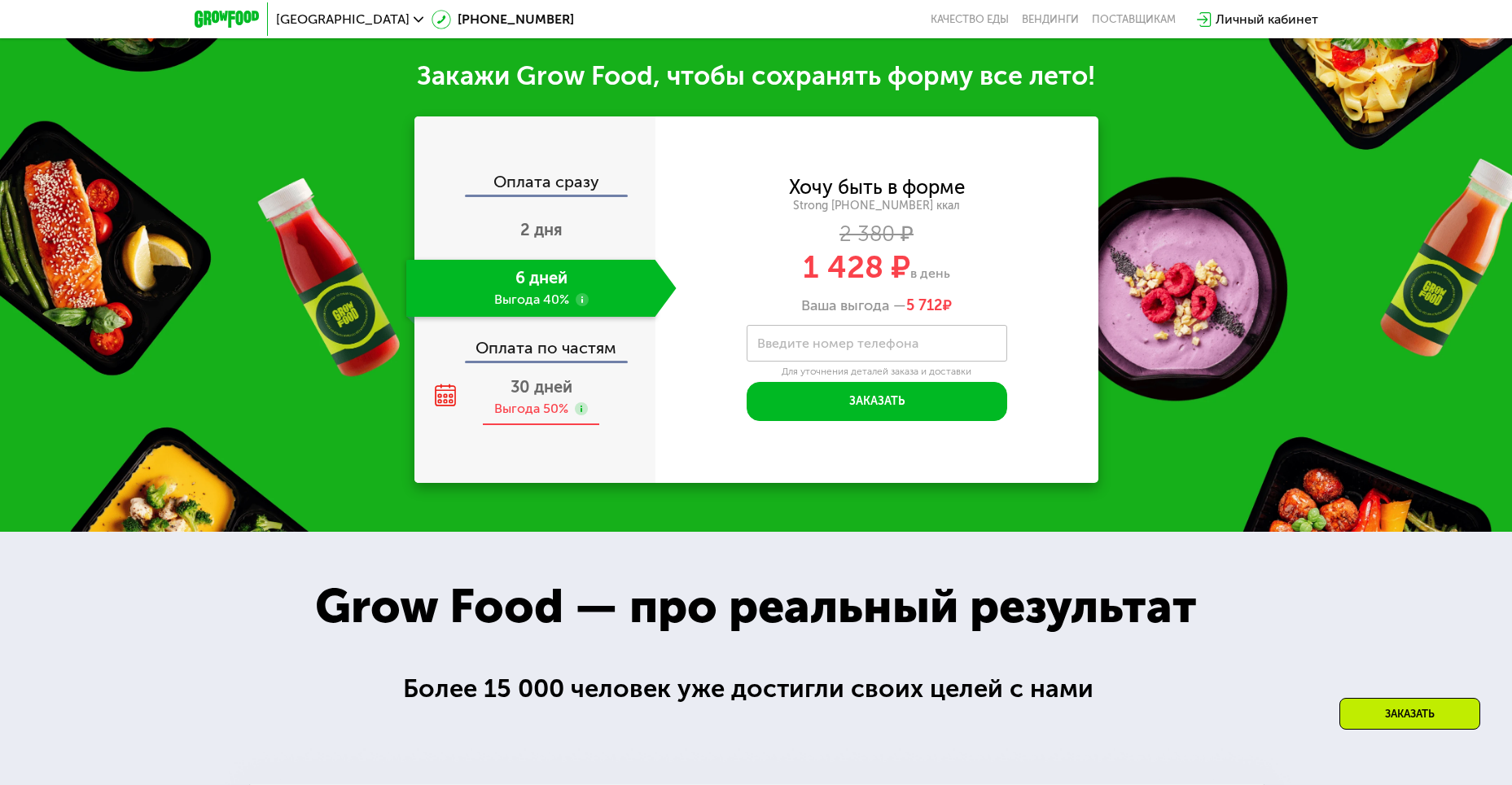
click at [560, 388] on div "30 дней Выгода 50%" at bounding box center [541, 398] width 270 height 57
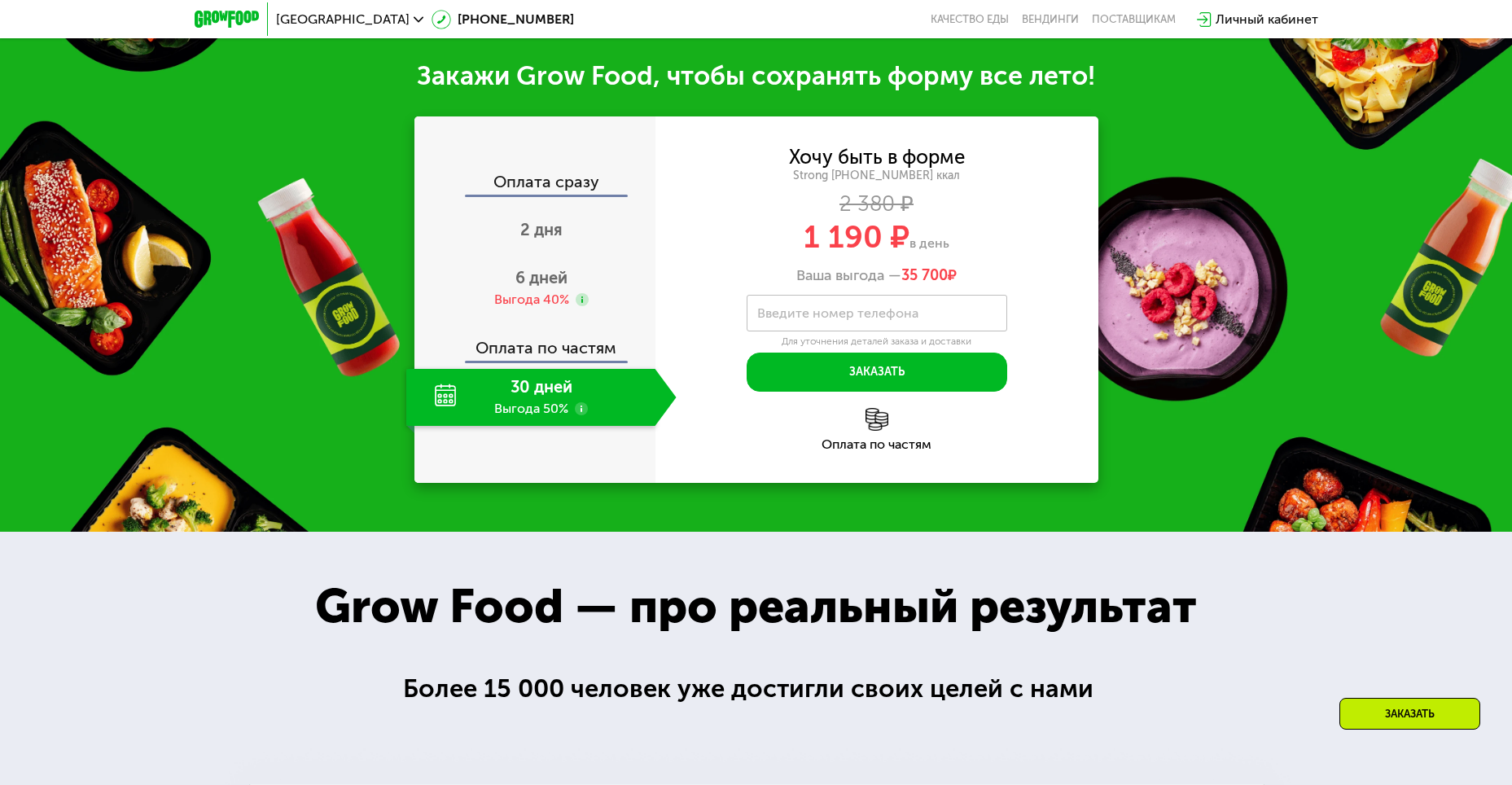
click at [580, 403] on use at bounding box center [581, 409] width 13 height 13
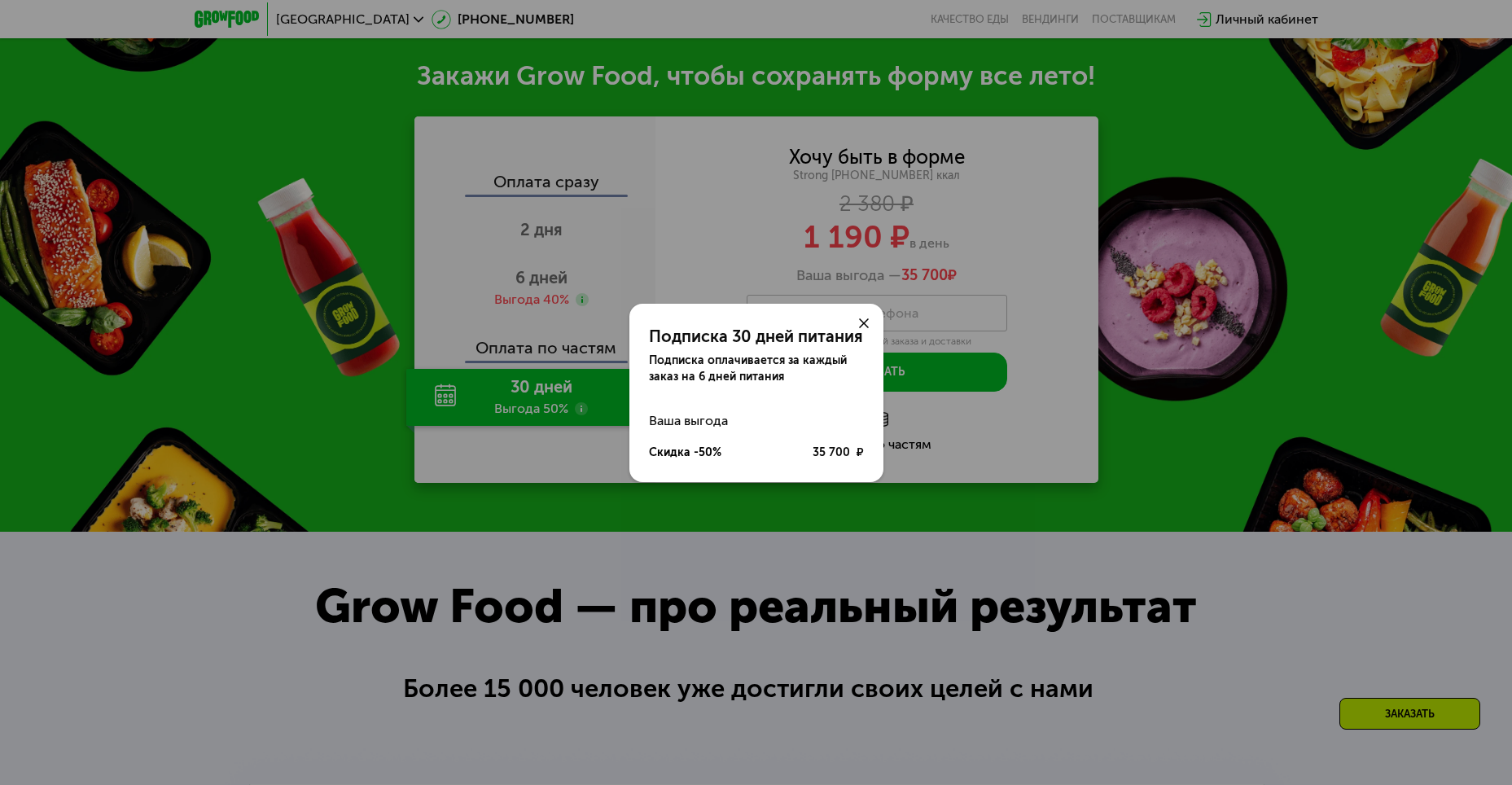
click at [860, 320] on use at bounding box center [863, 323] width 10 height 10
